Goal: Information Seeking & Learning: Learn about a topic

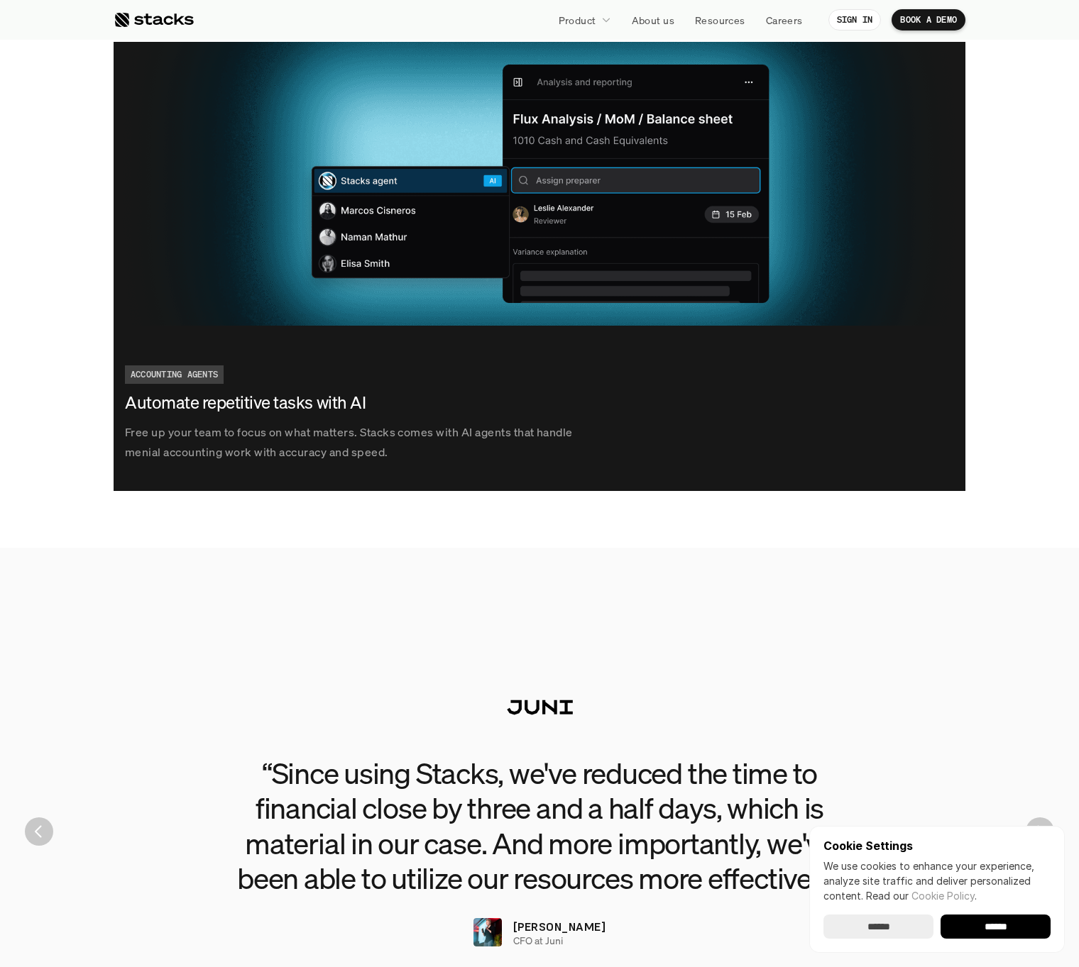
scroll to position [2979, 0]
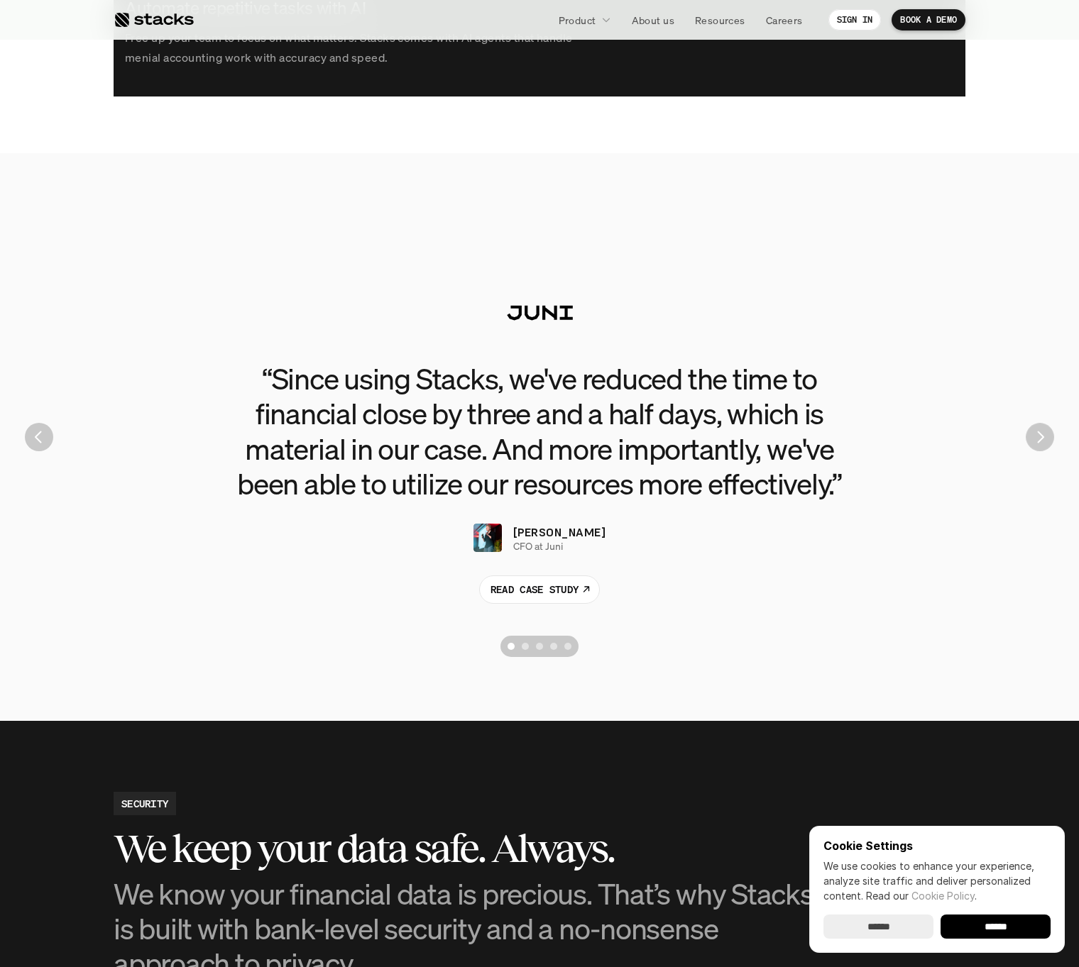
click at [1030, 446] on section "“Since using Stacks, we've reduced the time to financial close by three and a h…" at bounding box center [539, 437] width 1057 height 454
click at [1035, 443] on img "Next" at bounding box center [1039, 437] width 26 height 26
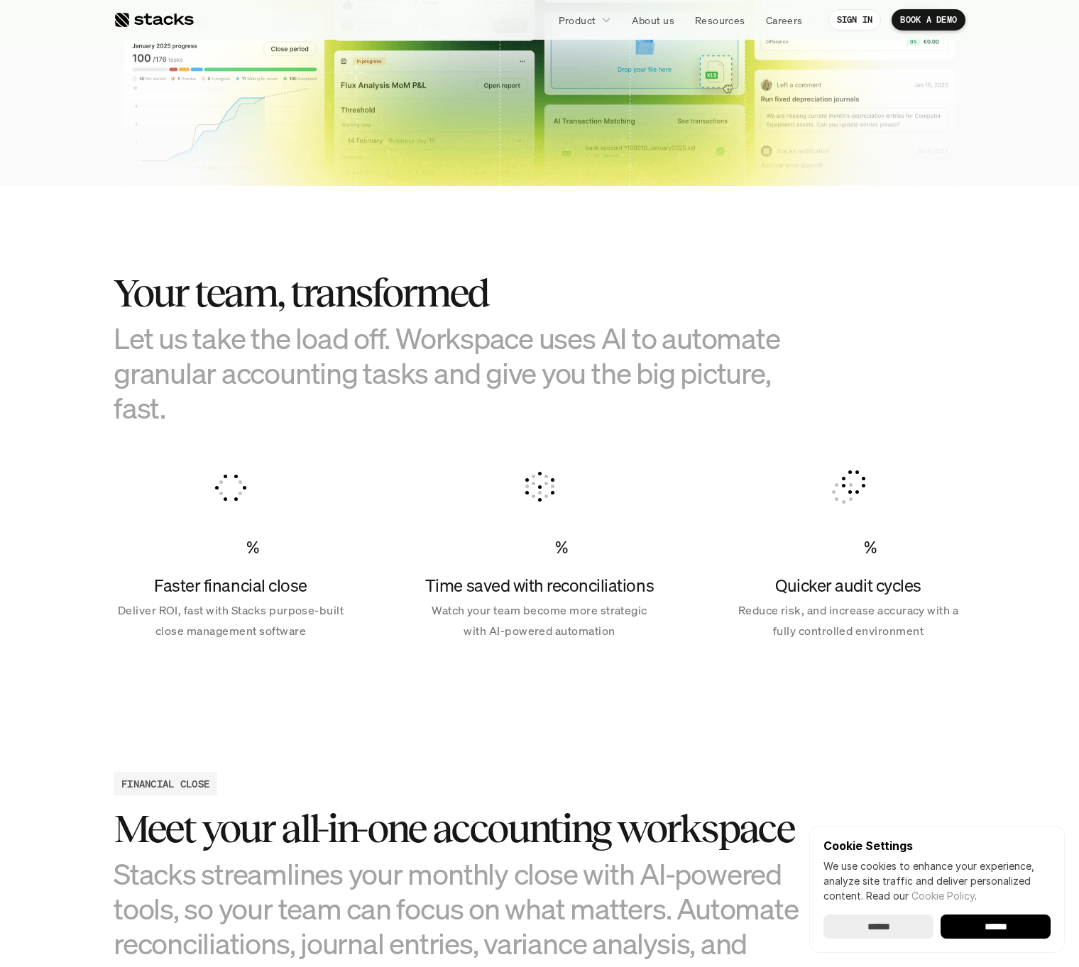
scroll to position [0, 0]
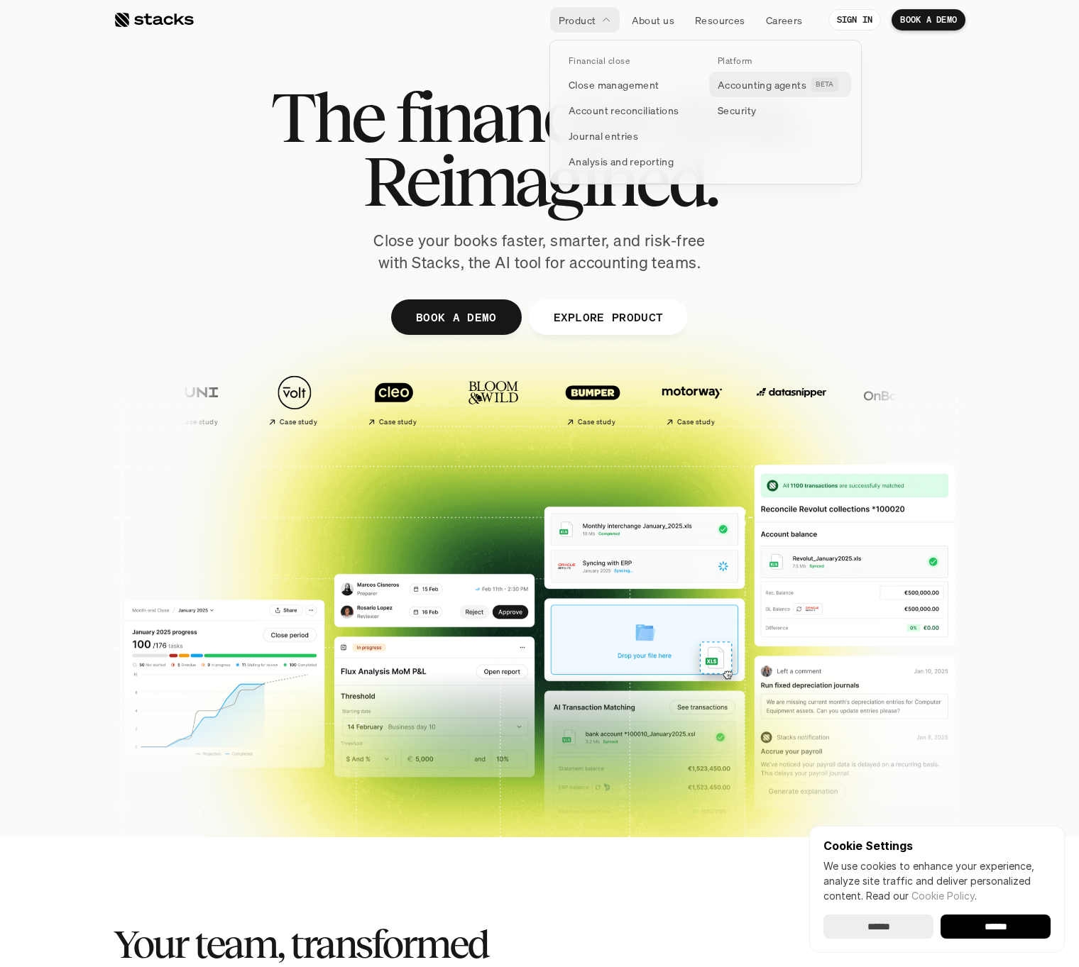
click at [781, 87] on p "Accounting agents" at bounding box center [761, 84] width 89 height 15
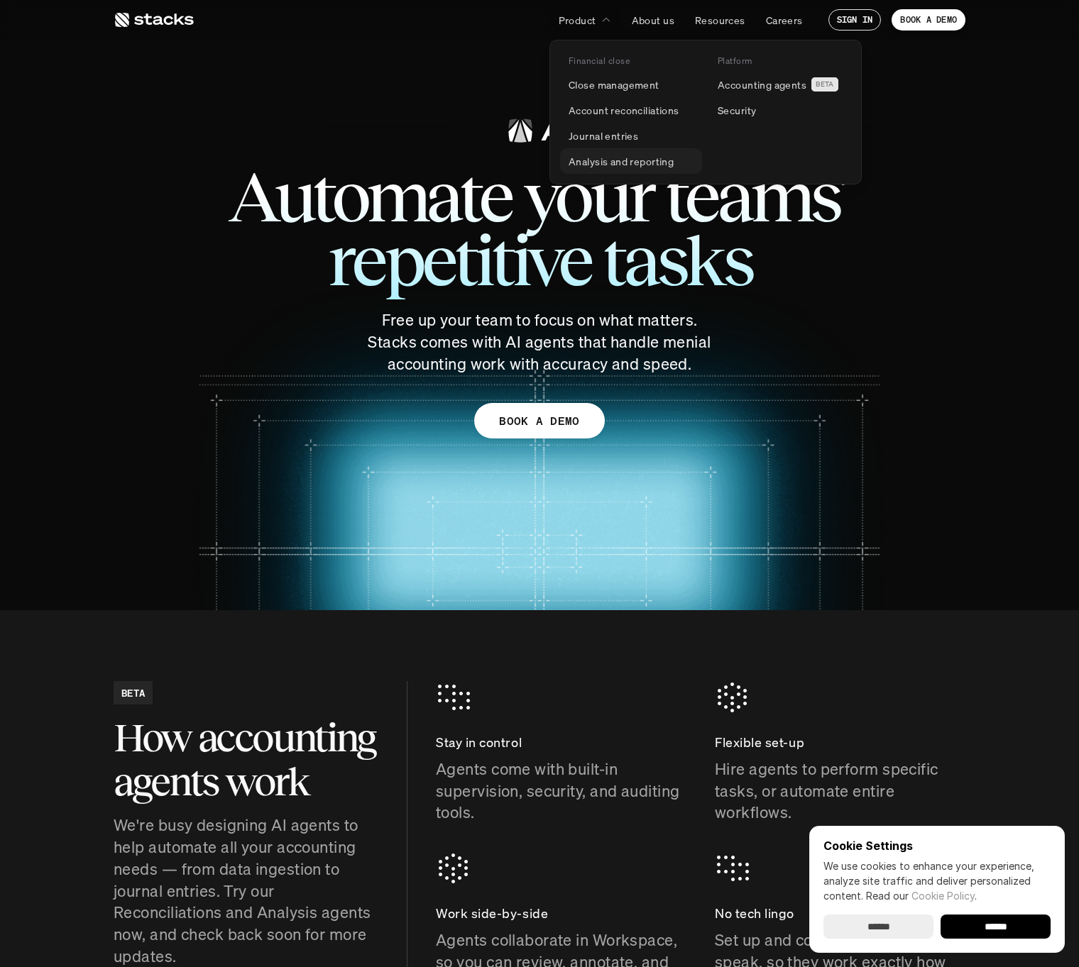
click at [644, 167] on p "Analysis and reporting" at bounding box center [620, 161] width 105 height 15
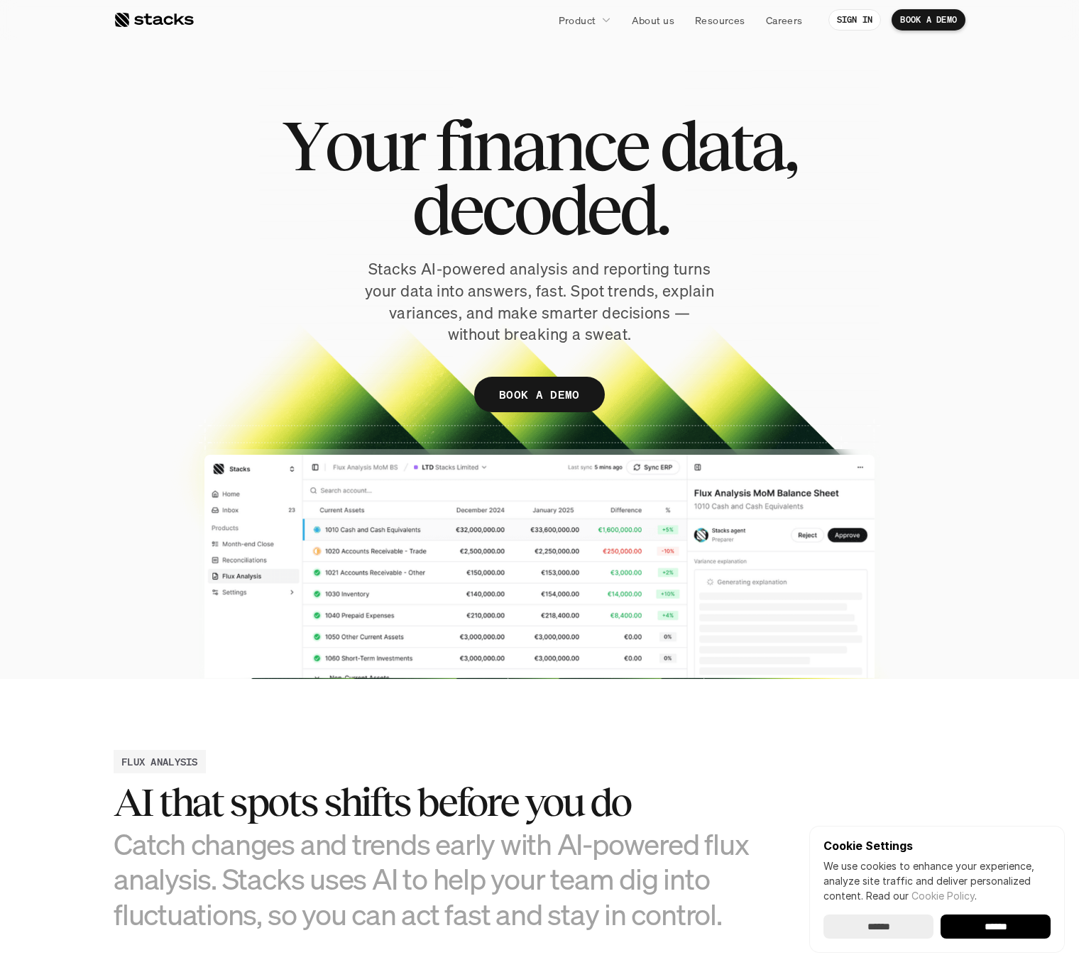
click at [175, 23] on div at bounding box center [154, 19] width 80 height 17
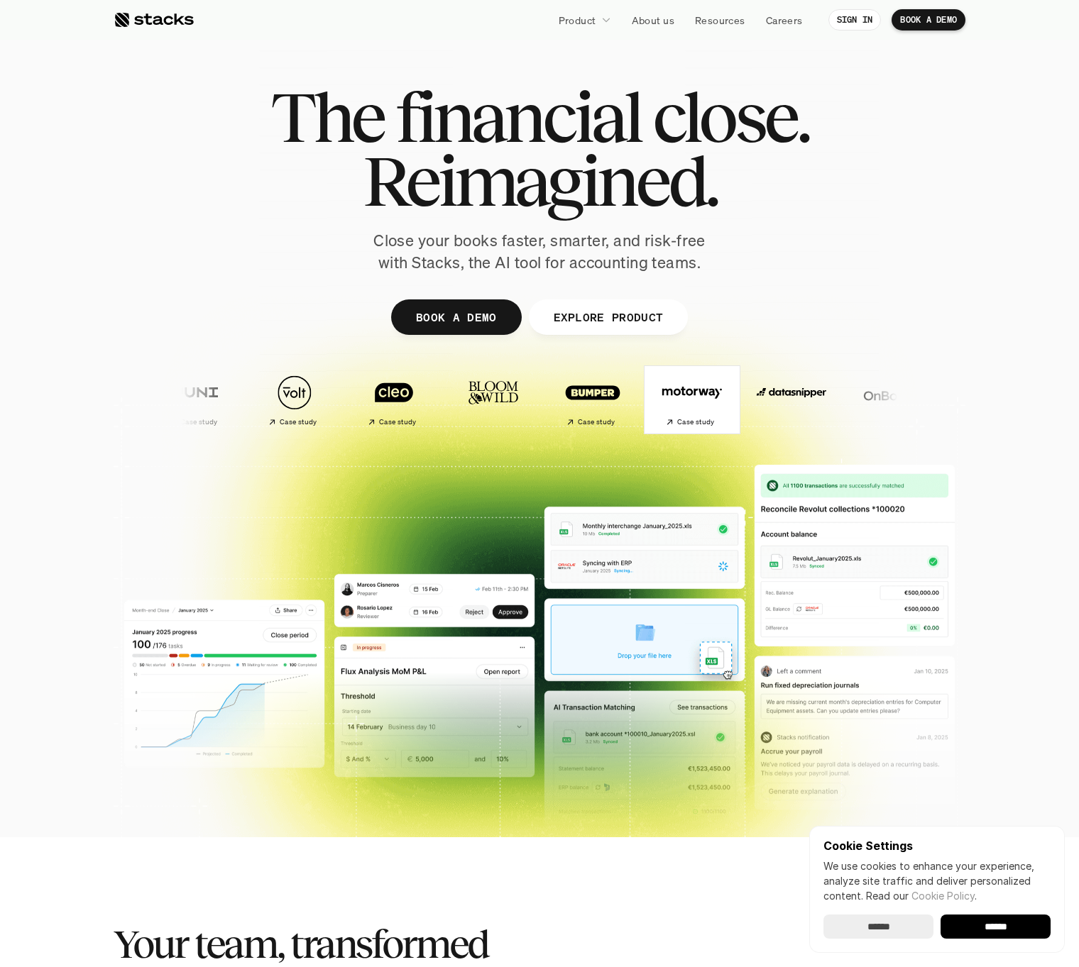
click at [639, 409] on img at bounding box center [681, 392] width 84 height 59
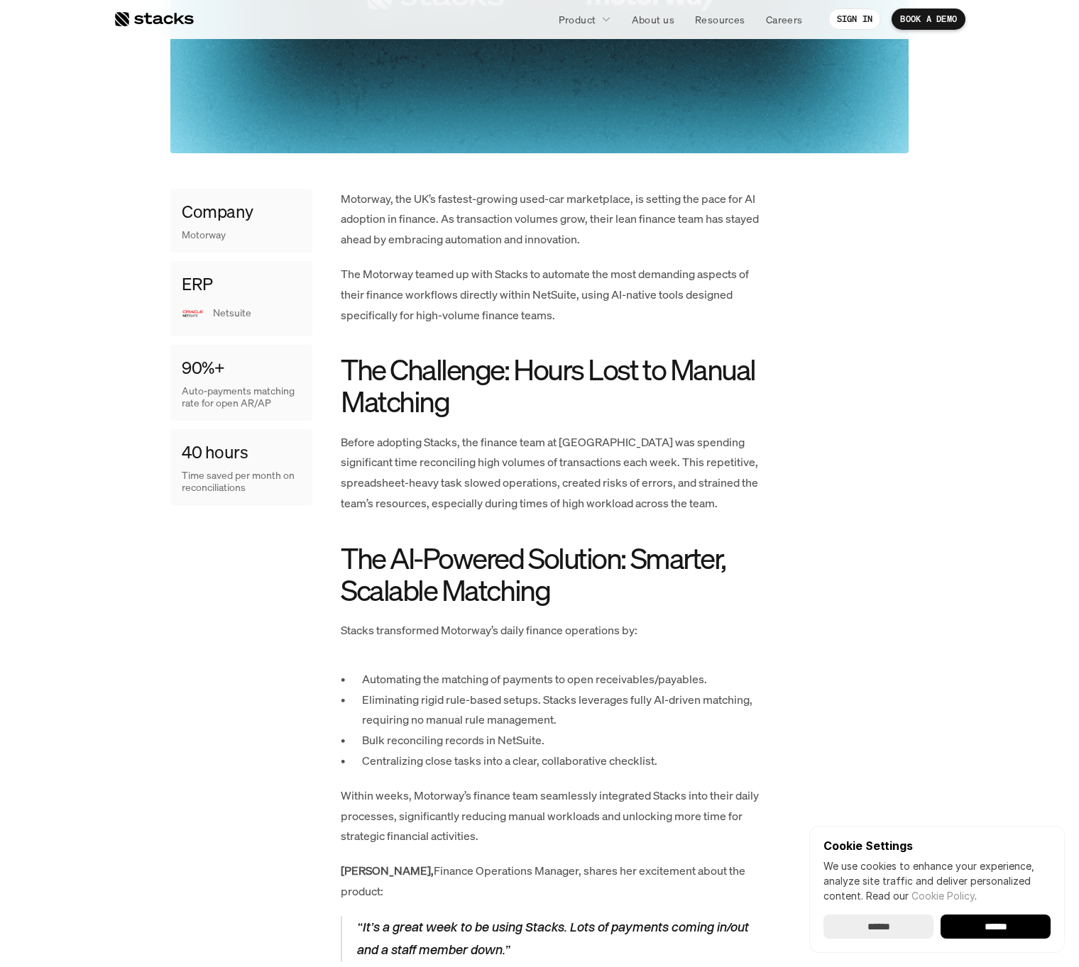
scroll to position [1, 0]
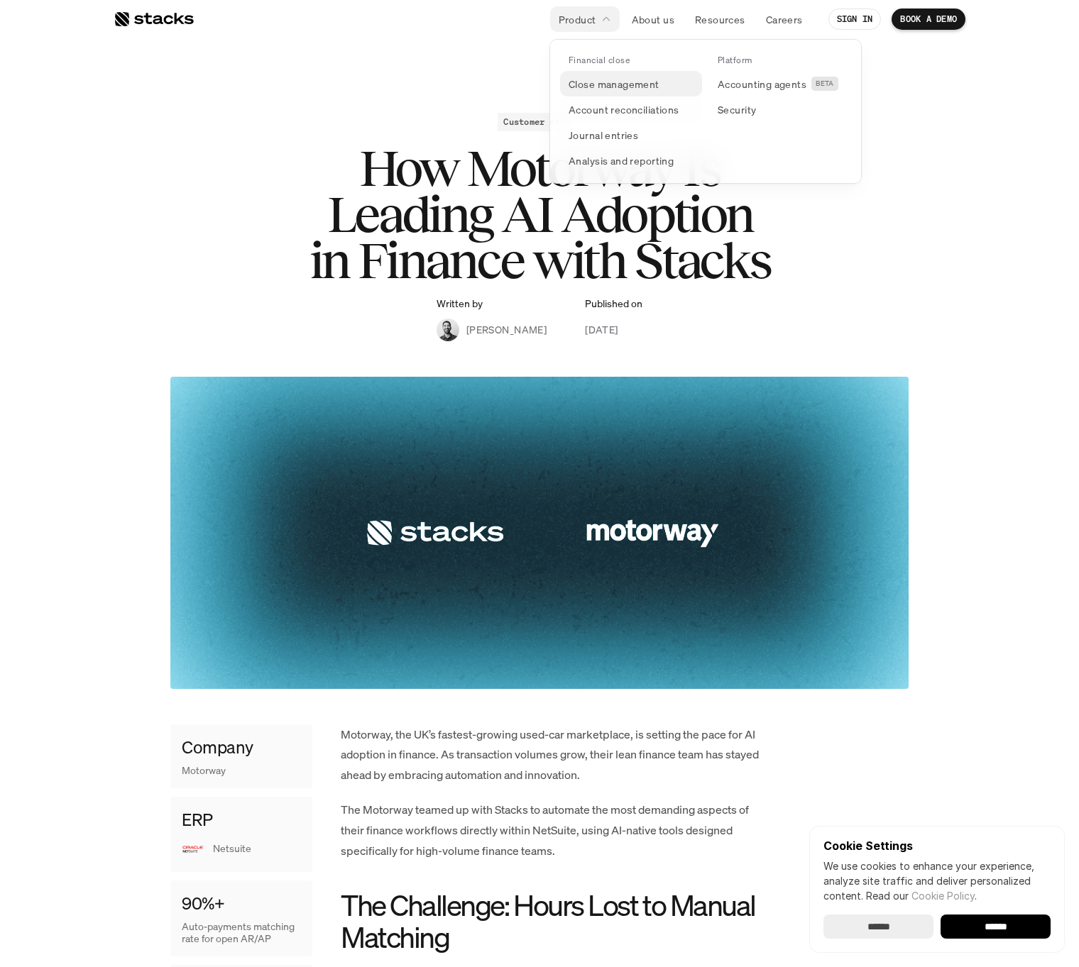
click at [618, 90] on p "Close management" at bounding box center [613, 84] width 91 height 15
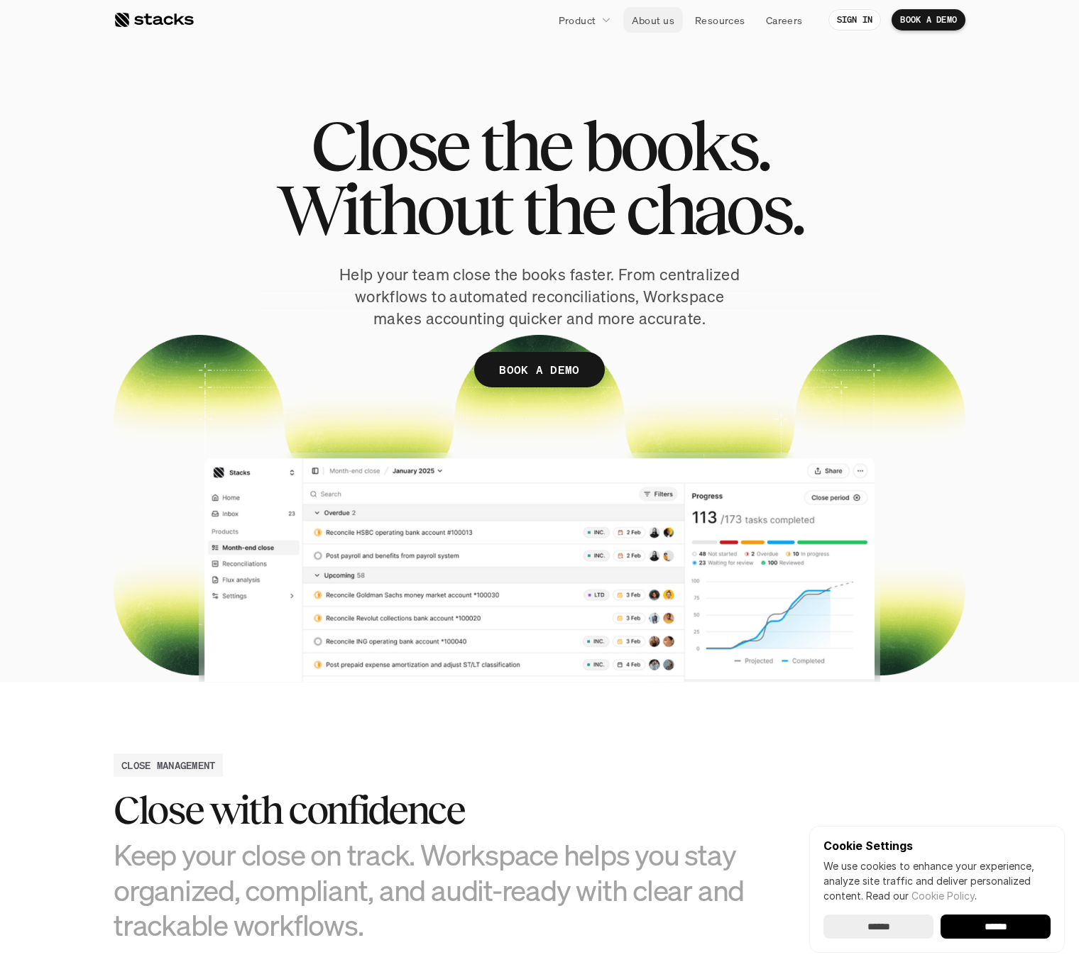
click at [663, 16] on p "About us" at bounding box center [653, 20] width 43 height 15
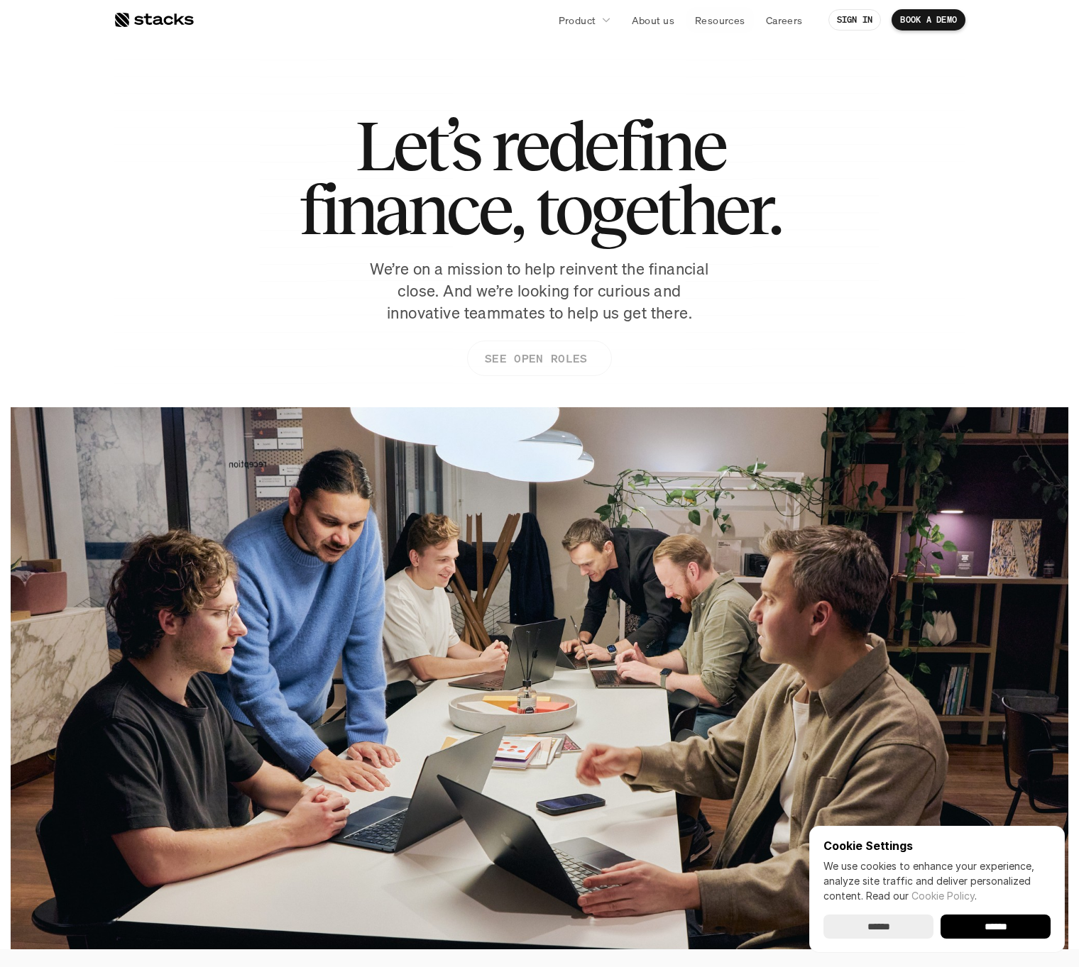
click at [549, 370] on link "SEE OPEN ROLES" at bounding box center [539, 358] width 145 height 35
drag, startPoint x: 244, startPoint y: 394, endPoint x: 233, endPoint y: 395, distance: 11.4
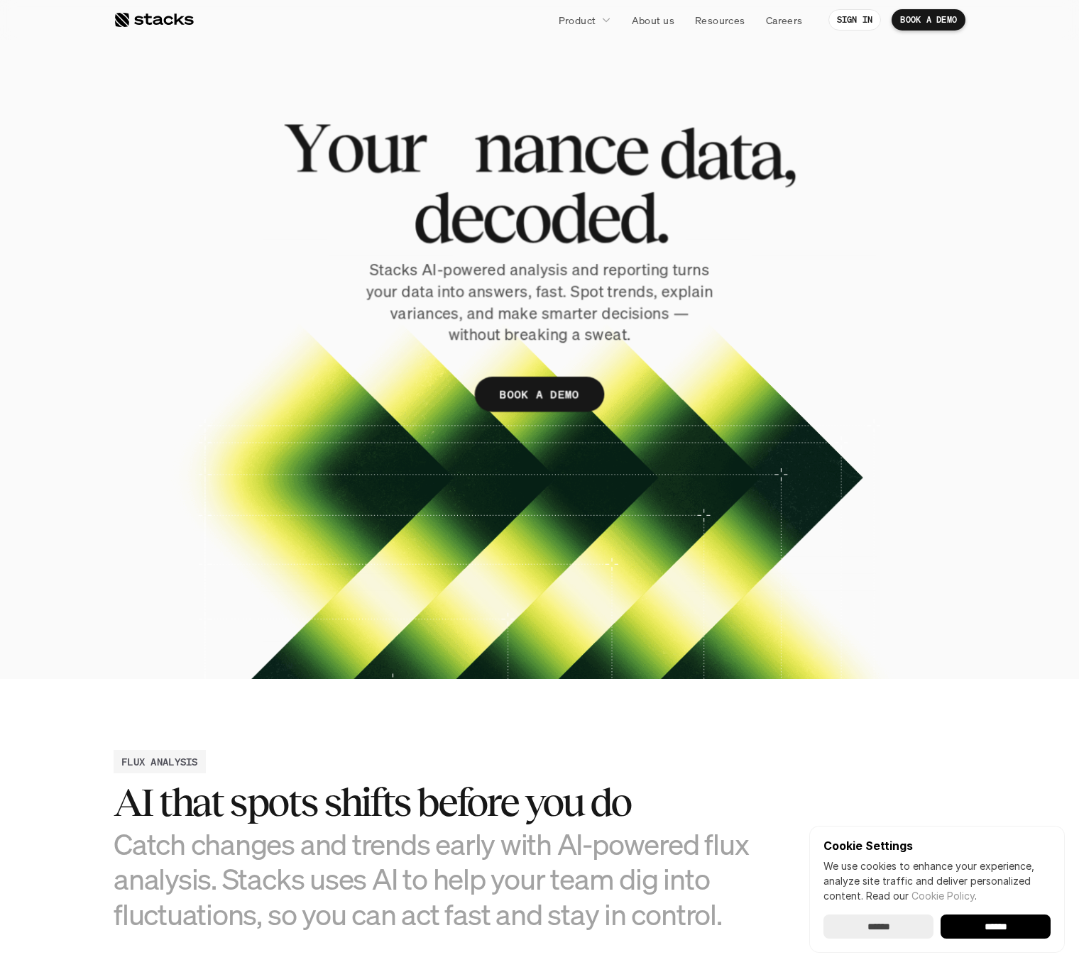
drag, startPoint x: 228, startPoint y: 370, endPoint x: 236, endPoint y: 370, distance: 7.8
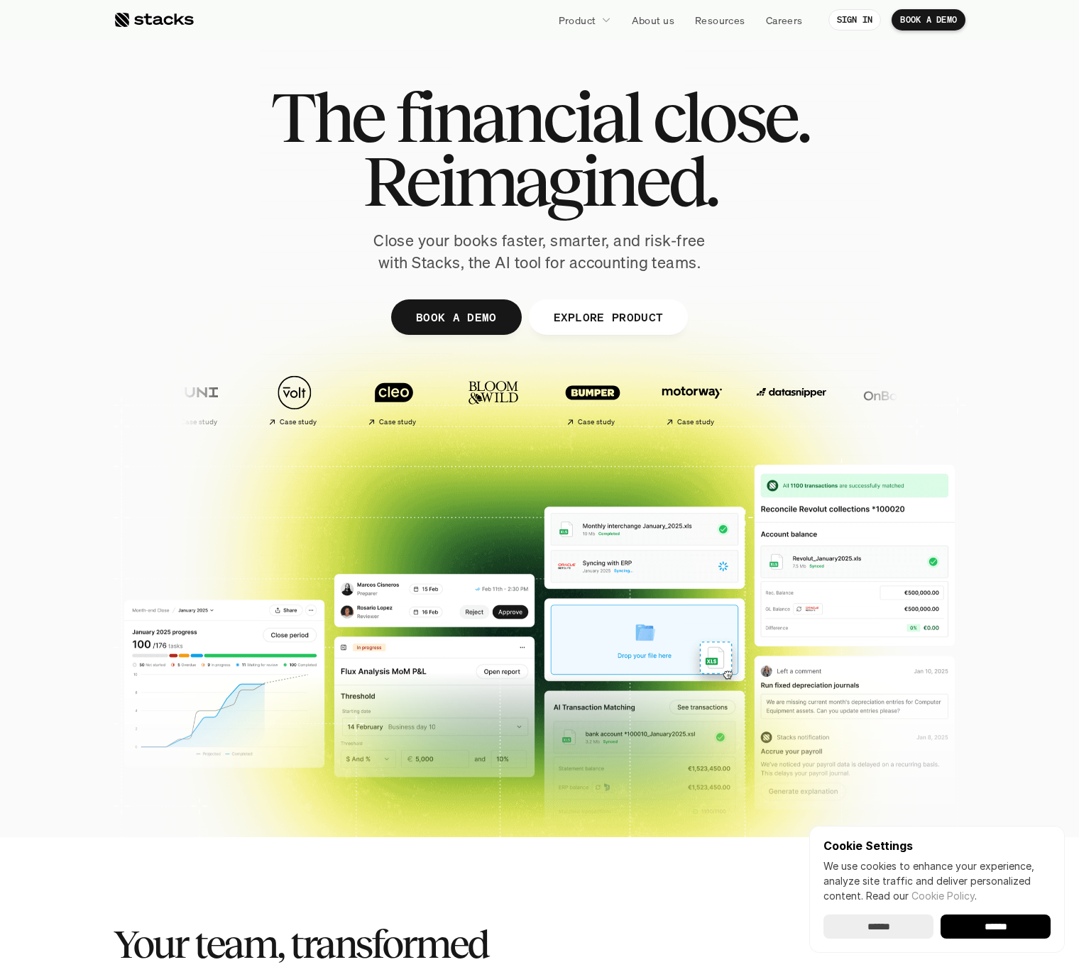
drag, startPoint x: 113, startPoint y: 507, endPoint x: 121, endPoint y: 505, distance: 9.0
